Goal: Information Seeking & Learning: Understand process/instructions

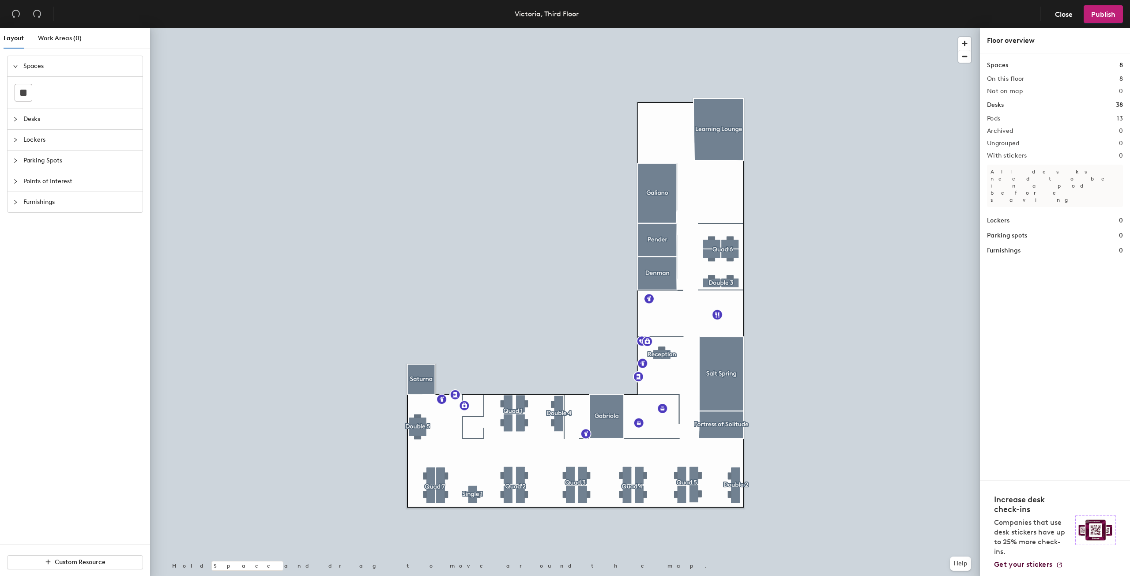
click at [733, 28] on div at bounding box center [565, 28] width 830 height 0
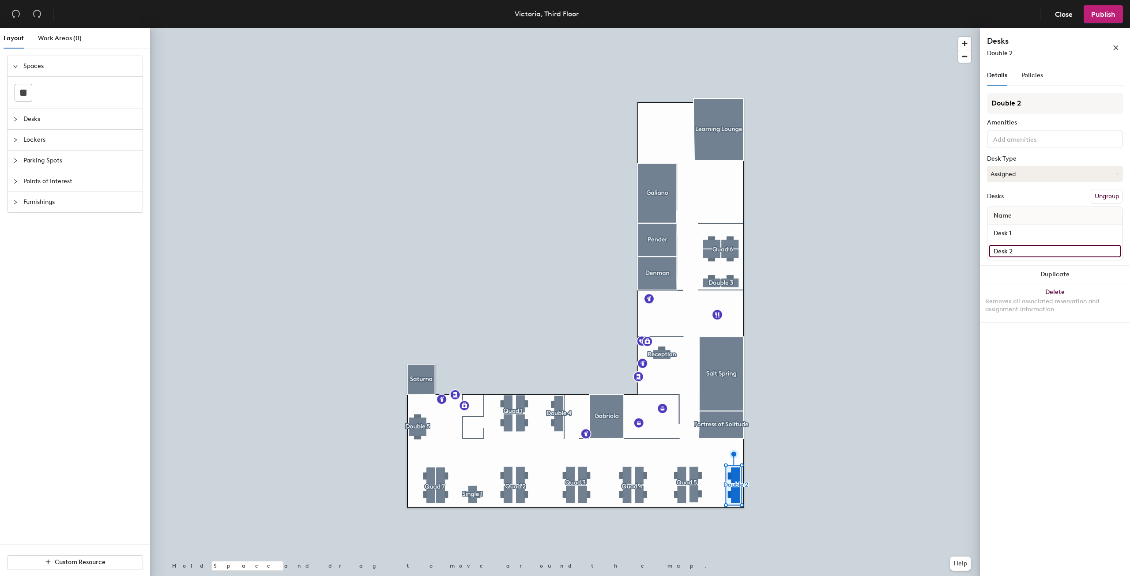
click at [1053, 251] on input "Desk 2" at bounding box center [1055, 251] width 132 height 12
click at [1094, 362] on div "Details Policies Double 2 Amenities Desk Type Assigned Desks Ungroup Name Desk …" at bounding box center [1055, 322] width 150 height 514
click at [1019, 79] on div "Details Policies" at bounding box center [1015, 75] width 56 height 20
click at [1031, 77] on span "Policies" at bounding box center [1033, 76] width 22 height 8
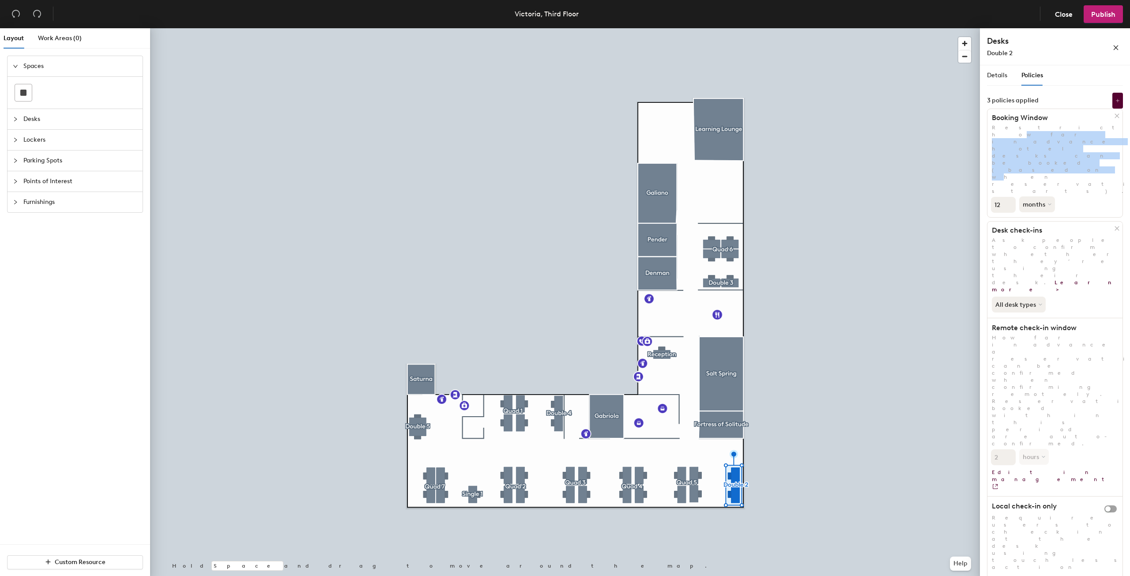
drag, startPoint x: 1017, startPoint y: 125, endPoint x: 1042, endPoint y: 132, distance: 26.3
click at [1042, 132] on p "Restrict how far in advance hotel desks can be booked (based on when reservatio…" at bounding box center [1055, 159] width 135 height 71
drag, startPoint x: 1042, startPoint y: 132, endPoint x: 1055, endPoint y: 134, distance: 12.9
click at [1043, 132] on p "Restrict how far in advance hotel desks can be booked (based on when reservatio…" at bounding box center [1055, 159] width 135 height 71
drag, startPoint x: 1067, startPoint y: 136, endPoint x: 1056, endPoint y: 128, distance: 13.5
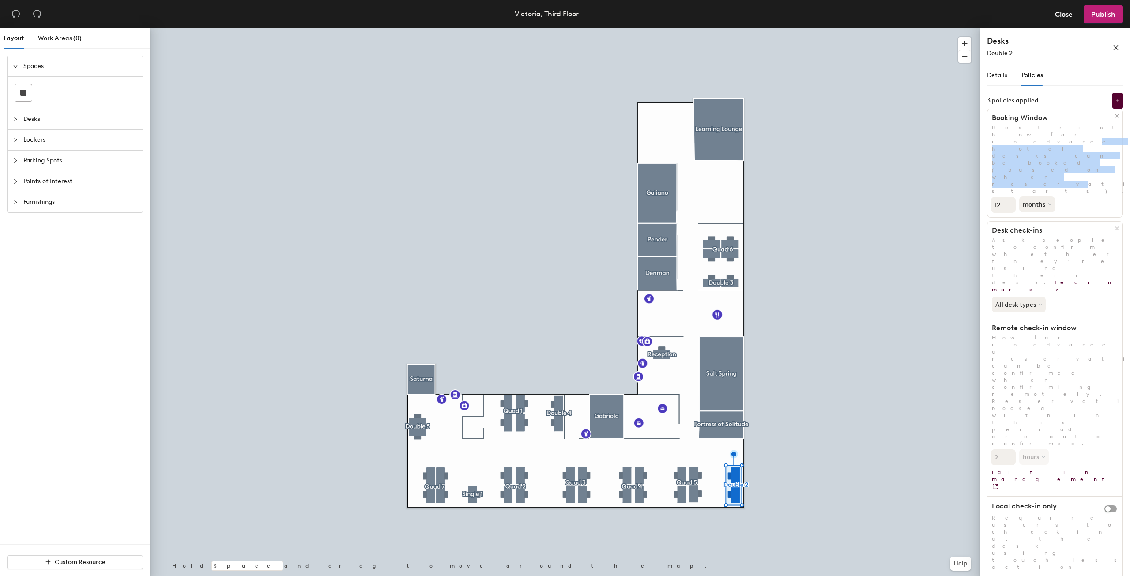
click at [1056, 128] on p "Restrict how far in advance hotel desks can be booked (based on when reservatio…" at bounding box center [1055, 159] width 135 height 71
click at [1023, 297] on button "All desk types" at bounding box center [1020, 305] width 56 height 16
drag, startPoint x: 1009, startPoint y: 179, endPoint x: 1042, endPoint y: 180, distance: 32.7
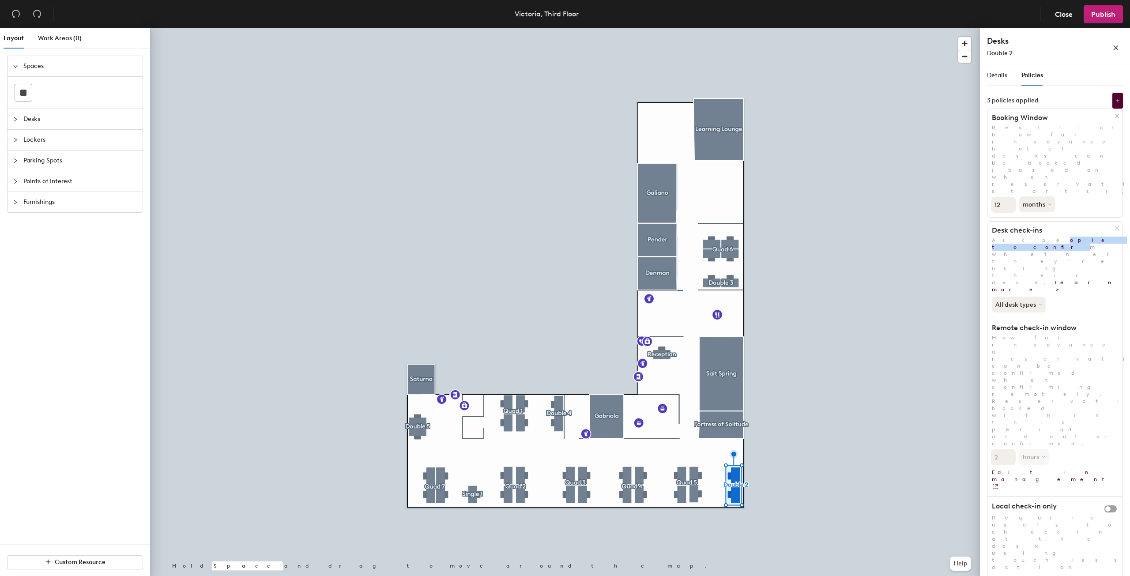
click at [1042, 221] on div "Desk check-ins Ask people to confirm whether they’re using their desk. Learn mo…" at bounding box center [1055, 443] width 136 height 444
click at [1042, 237] on p "Ask people to confirm whether they’re using their desk. Learn more >" at bounding box center [1055, 265] width 135 height 57
drag, startPoint x: 1011, startPoint y: 237, endPoint x: 1032, endPoint y: 246, distance: 23.0
click at [1032, 334] on p "How far in advance a reservation can be confirmed when confirming remotely. Res…" at bounding box center [1055, 390] width 135 height 113
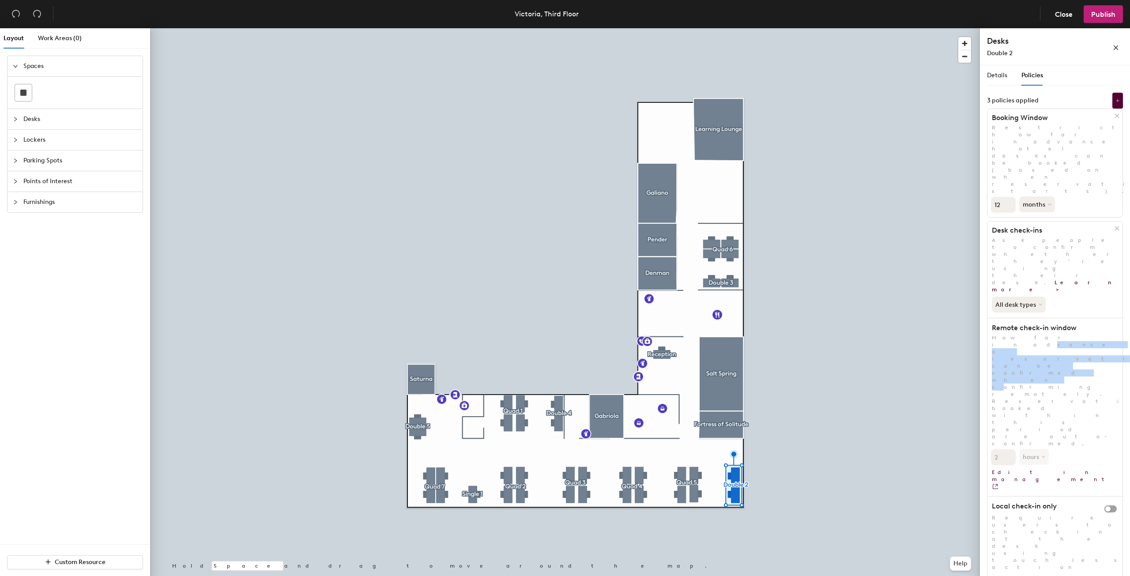
drag, startPoint x: 1038, startPoint y: 249, endPoint x: 1025, endPoint y: 234, distance: 20.0
click at [1025, 234] on div "Desk check-ins Ask people to confirm whether they’re using their desk. Learn mo…" at bounding box center [1055, 443] width 136 height 444
drag, startPoint x: 1023, startPoint y: 240, endPoint x: 1025, endPoint y: 247, distance: 6.9
click at [1025, 334] on p "How far in advance a reservation can be confirmed when confirming remotely. Res…" at bounding box center [1055, 390] width 135 height 113
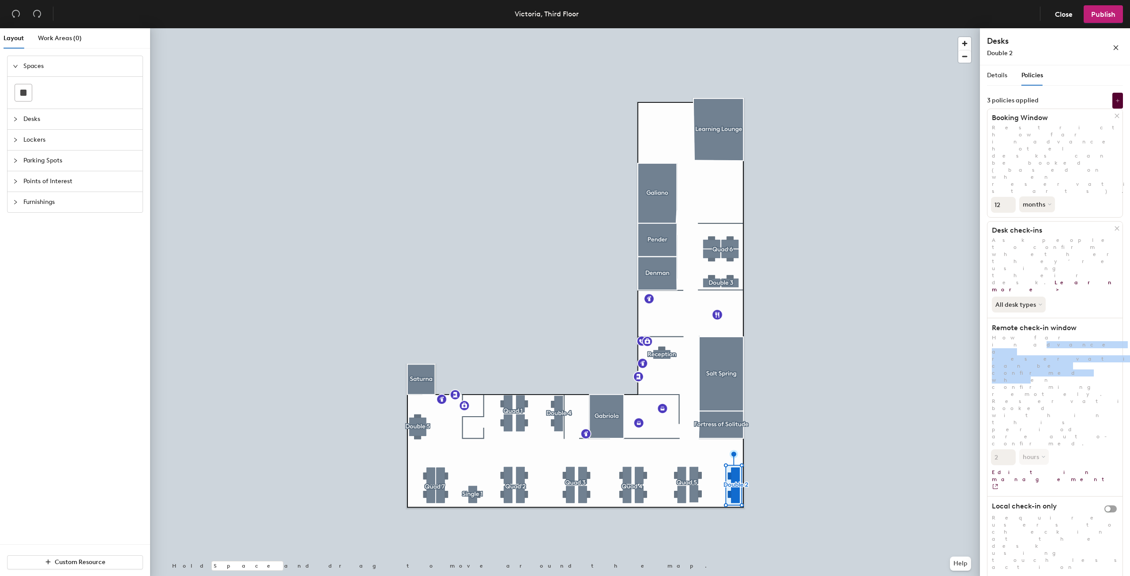
click at [1025, 334] on p "How far in advance a reservation can be confirmed when confirming remotely. Res…" at bounding box center [1055, 390] width 135 height 113
drag, startPoint x: 1007, startPoint y: 347, endPoint x: 1056, endPoint y: 346, distance: 49.0
click at [1056, 576] on h1 "Abandoned desk protection" at bounding box center [1049, 586] width 123 height 9
drag, startPoint x: 1067, startPoint y: 345, endPoint x: 1025, endPoint y: 342, distance: 41.6
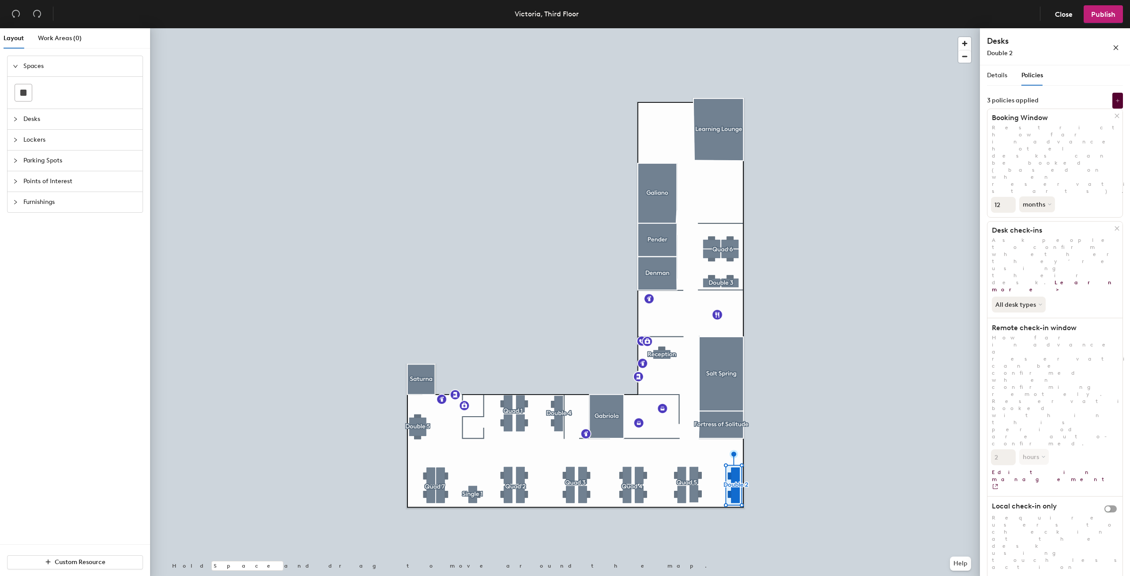
click at [1025, 576] on h1 "Abandoned desk protection" at bounding box center [1049, 586] width 123 height 9
click at [1032, 465] on link "Edit in management" at bounding box center [1055, 477] width 135 height 25
